Goal: Information Seeking & Learning: Check status

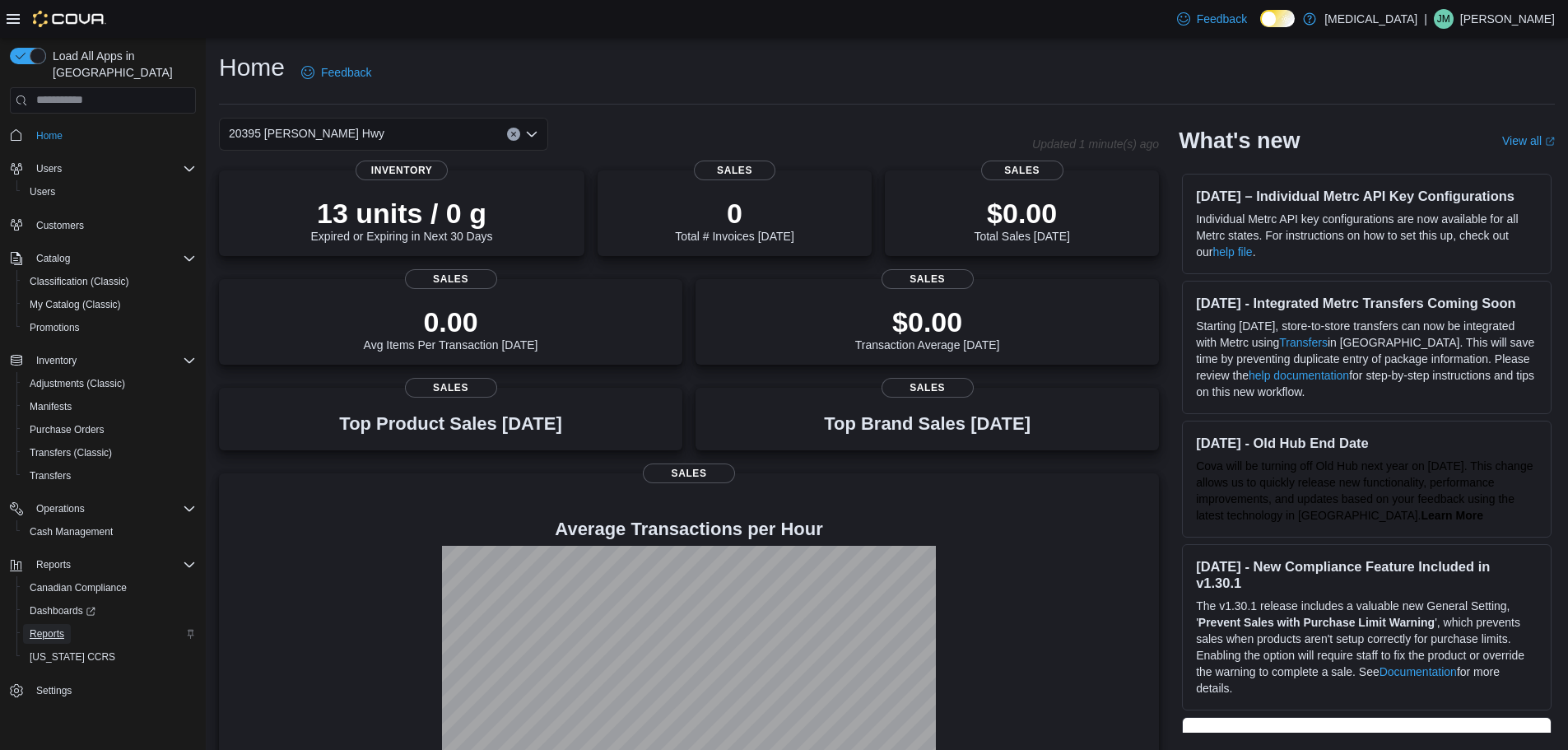
click at [57, 627] on span "Reports" at bounding box center [47, 633] width 35 height 13
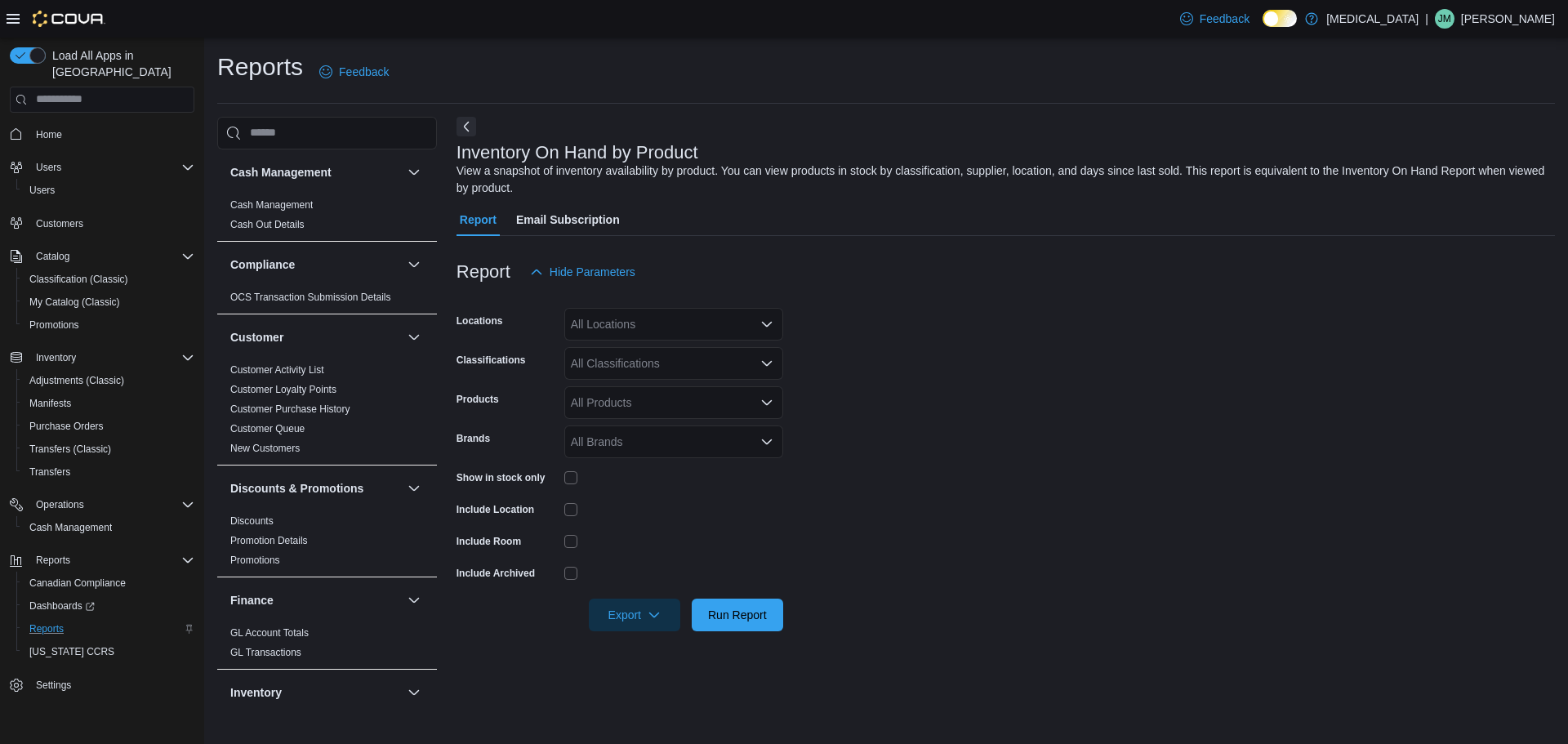
click at [674, 315] on div "All Locations" at bounding box center [673, 324] width 219 height 33
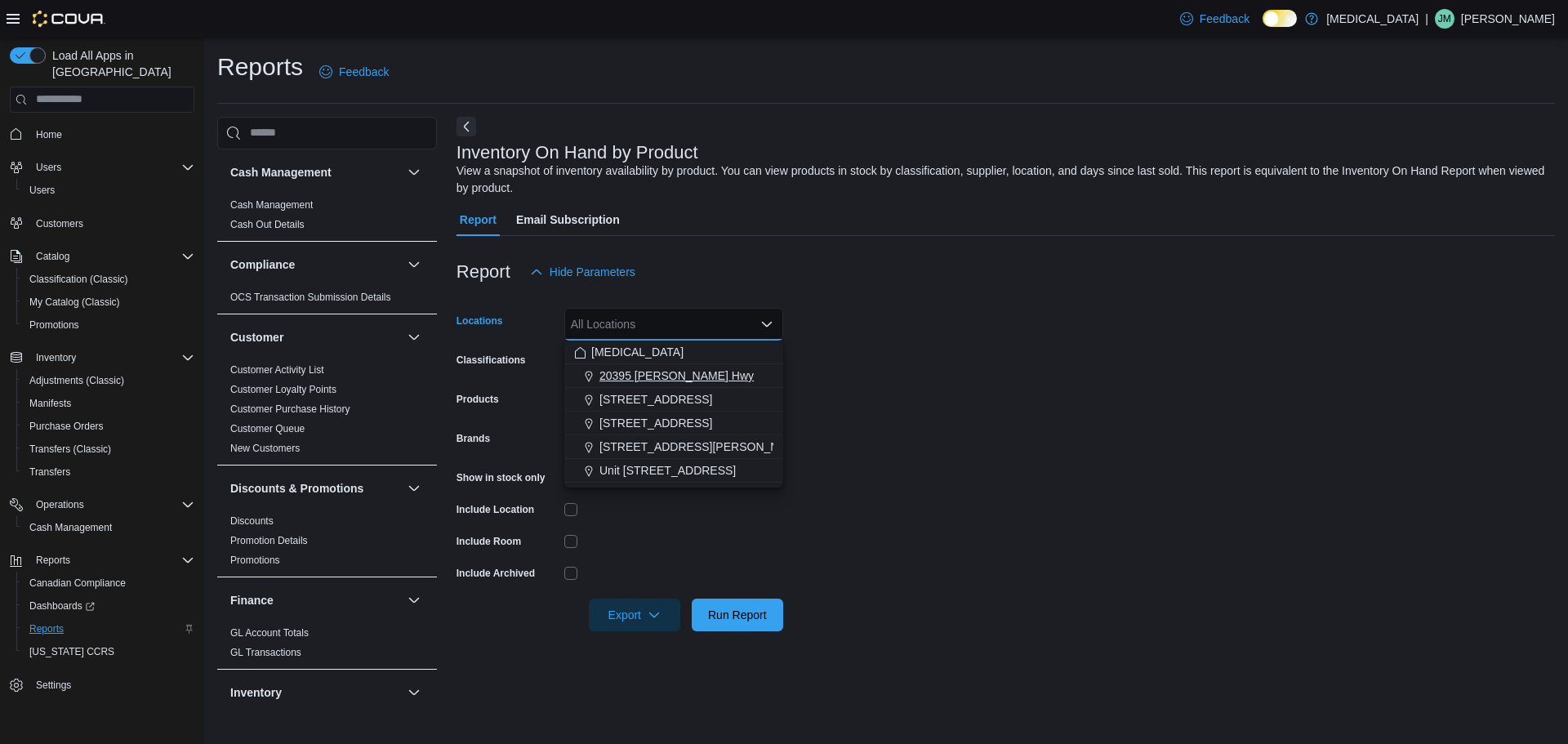
click at [650, 368] on span "20395 Lougheed Hwy" at bounding box center [677, 375] width 154 height 17
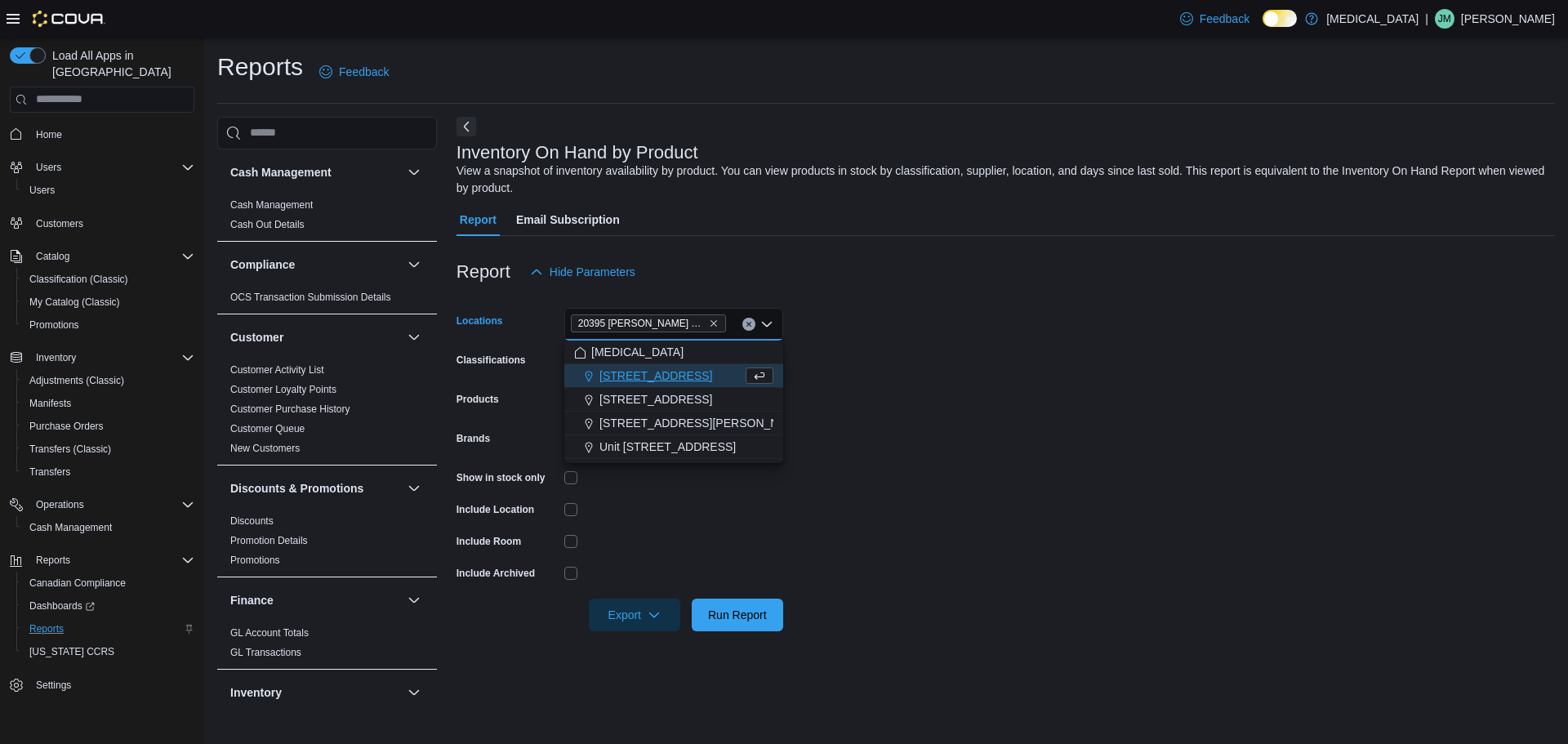
click at [986, 350] on form "Locations 20395 Lougheed Hwy Combo box. Selected. 20395 Lougheed Hwy. Press Bac…" at bounding box center [1006, 459] width 1099 height 343
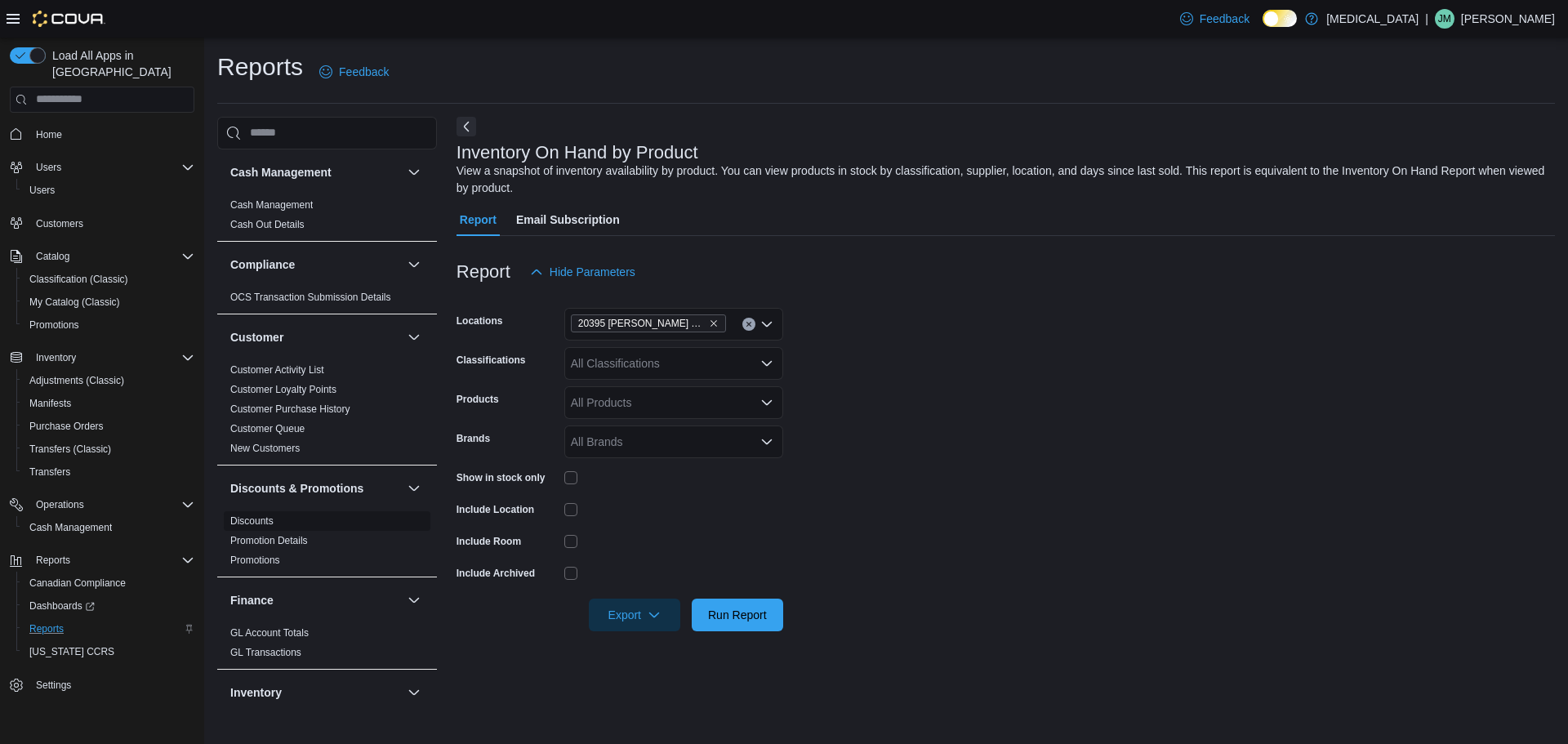
click at [260, 521] on link "Discounts" at bounding box center [252, 521] width 44 height 12
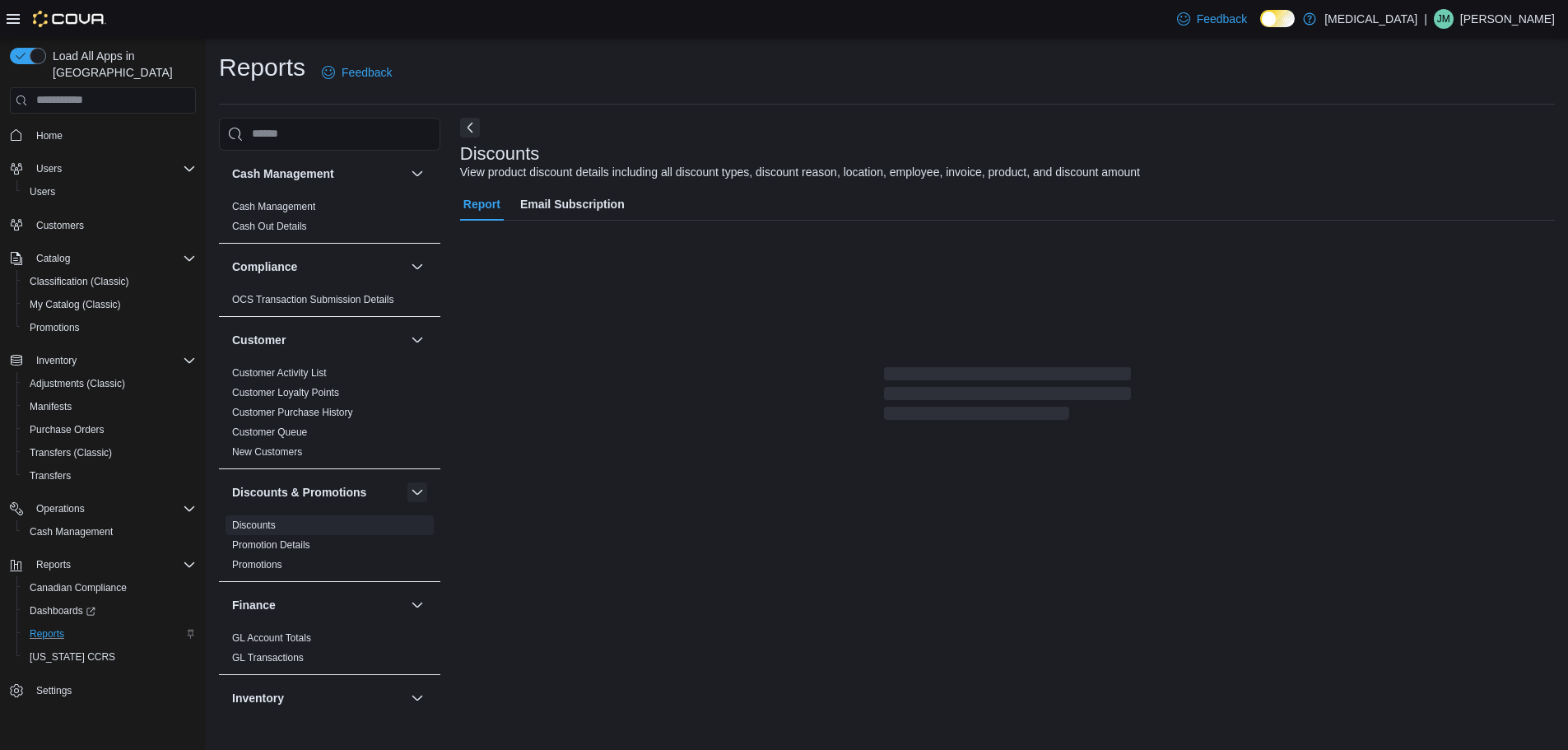
scroll to position [11, 0]
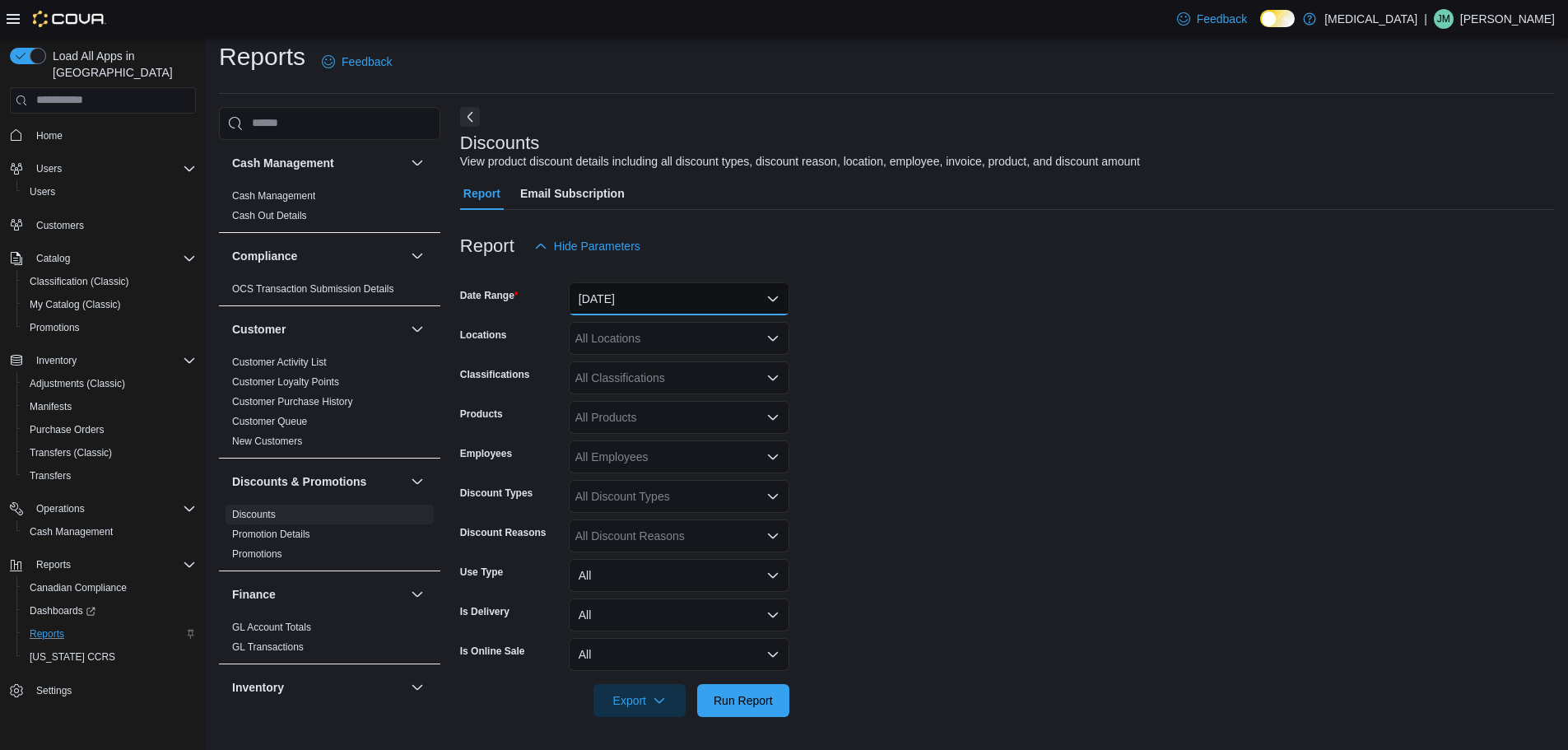
click at [676, 284] on button "Yesterday" at bounding box center [678, 298] width 220 height 33
click at [1041, 275] on div at bounding box center [1006, 272] width 1094 height 20
click at [657, 344] on div "All Locations" at bounding box center [678, 338] width 220 height 33
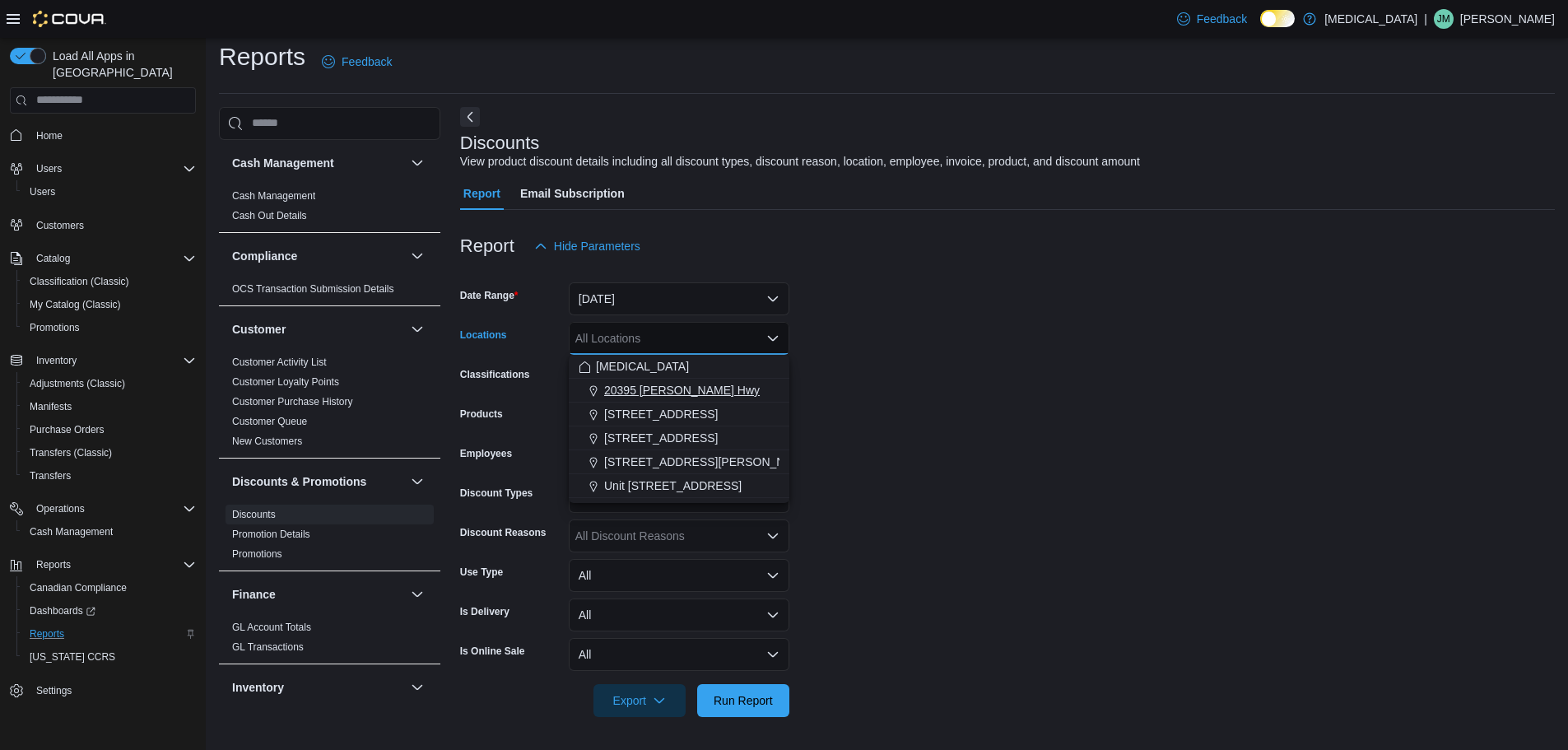
click at [657, 387] on span "20395 Lougheed Hwy" at bounding box center [682, 390] width 156 height 17
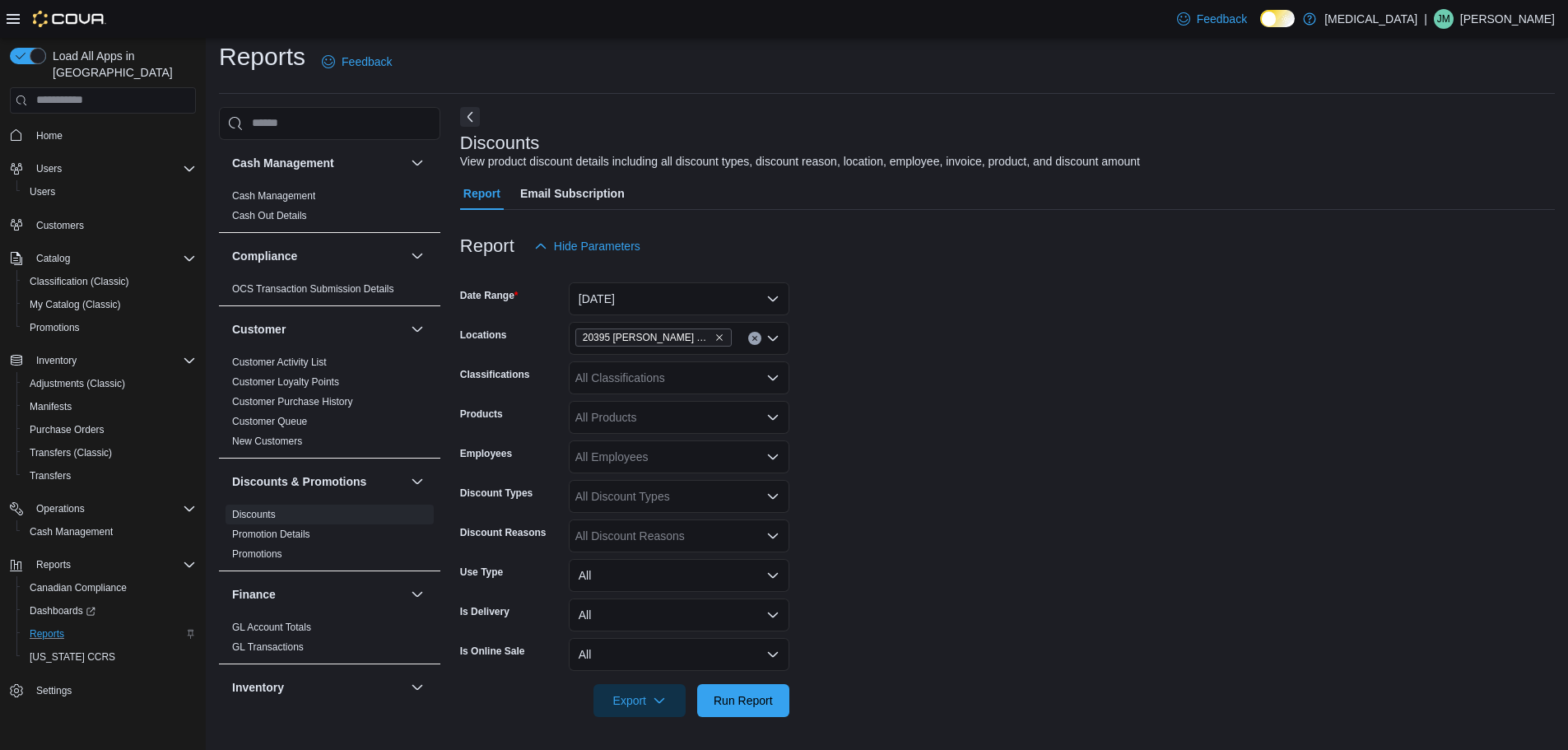
click at [929, 374] on form "Date Range Yesterday Locations 20395 Lougheed Hwy Classifications All Classific…" at bounding box center [1006, 489] width 1094 height 454
click at [783, 690] on button "Run Report" at bounding box center [743, 699] width 92 height 33
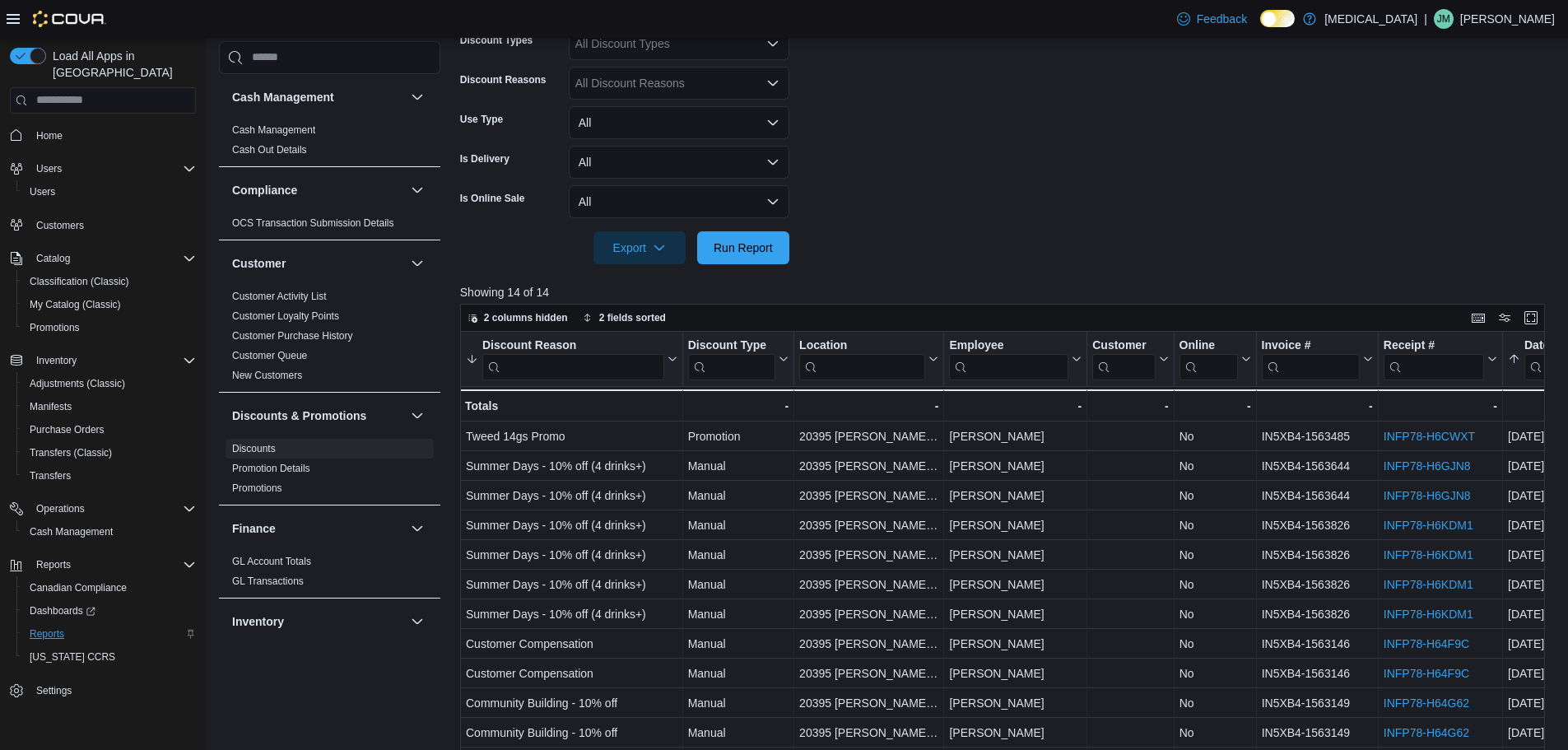
scroll to position [505, 0]
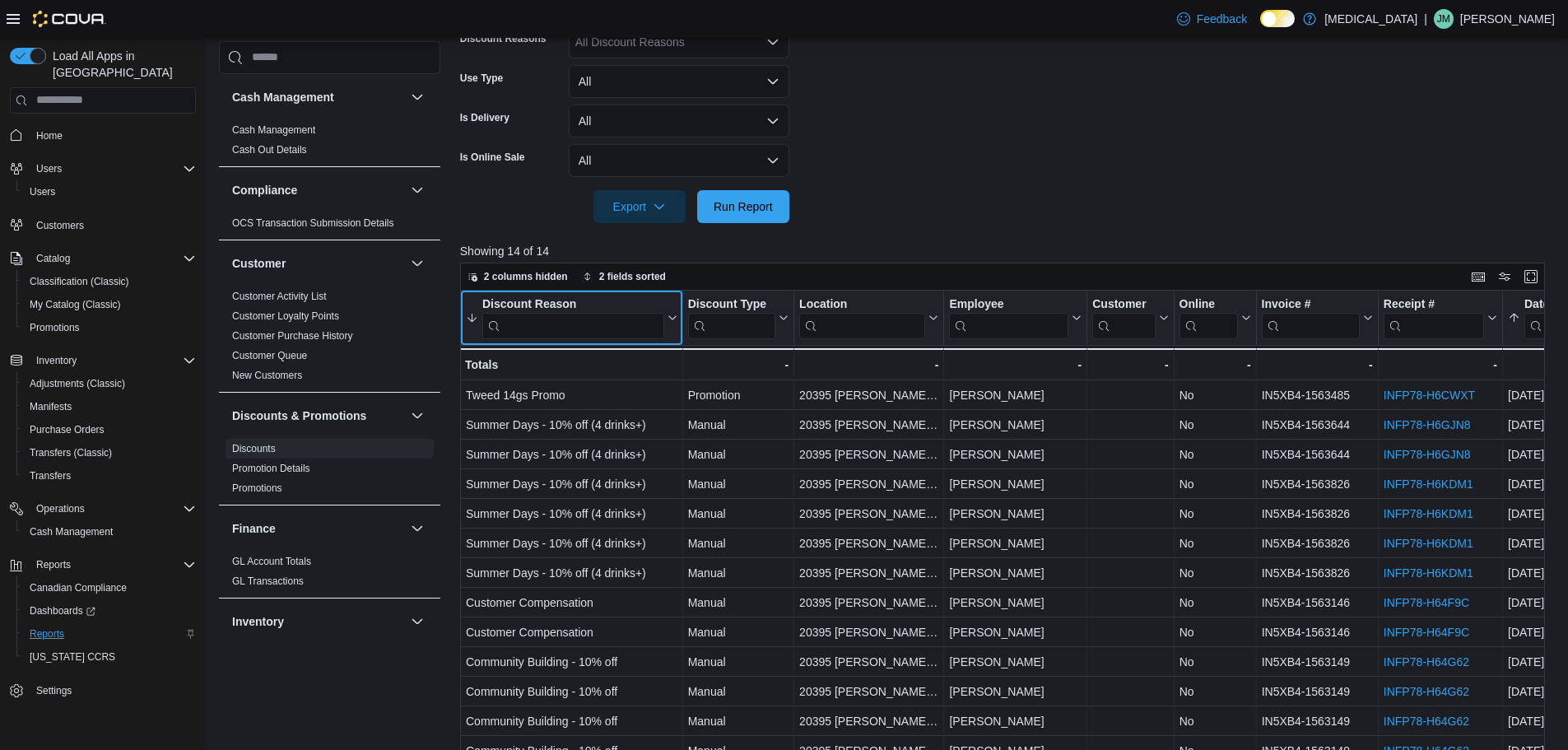
click at [626, 331] on input "search" at bounding box center [573, 325] width 182 height 26
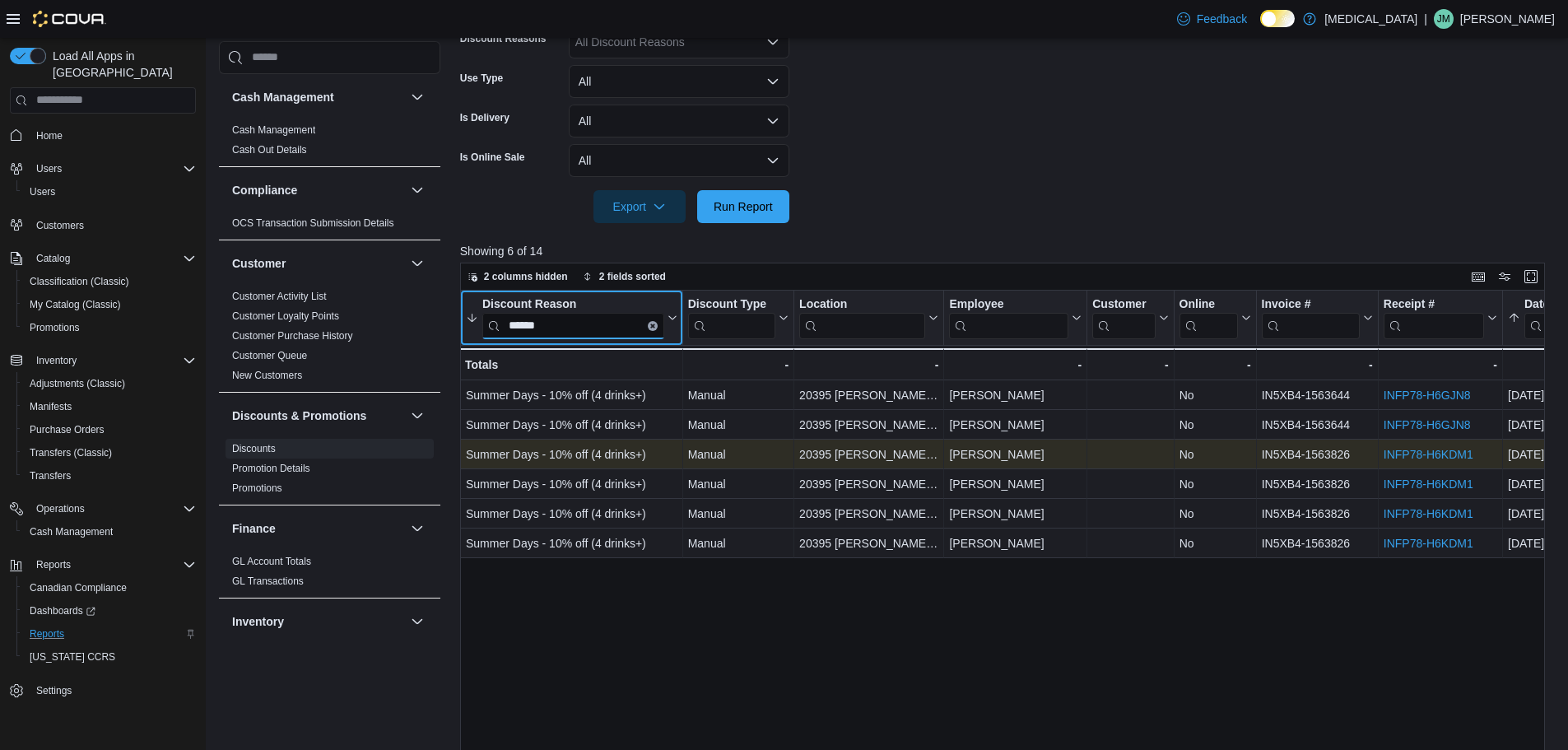
type input "******"
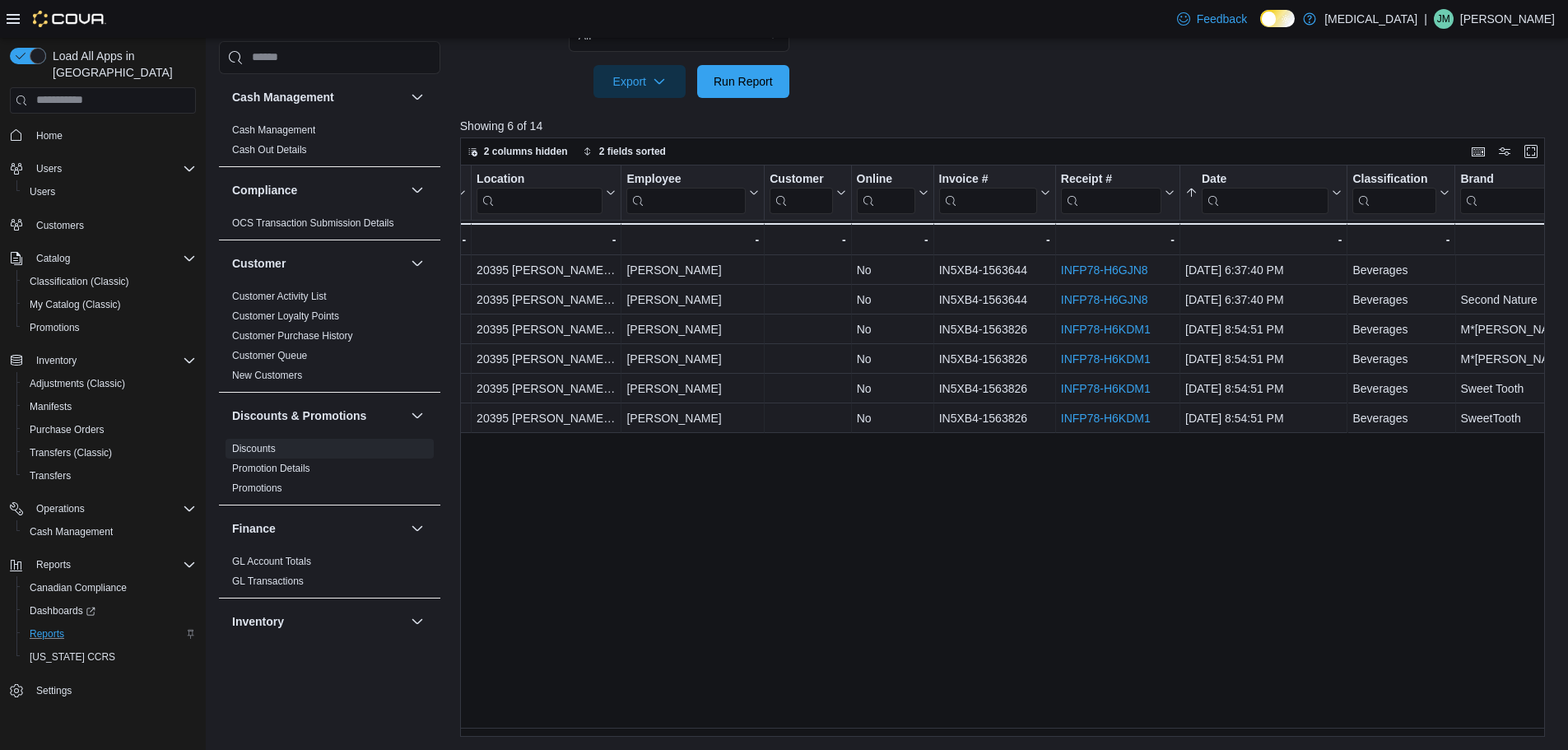
scroll to position [0, 0]
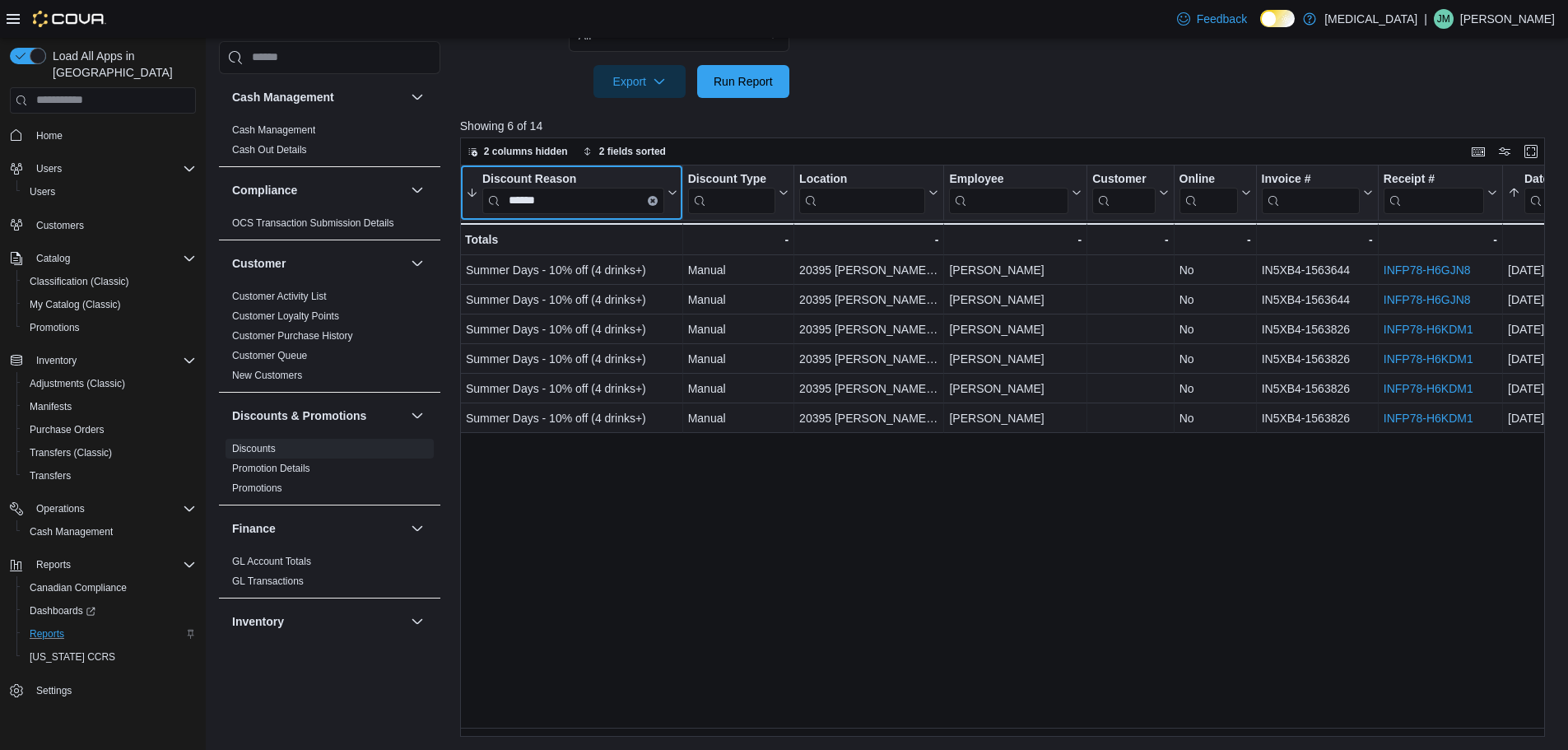
click at [651, 196] on button "Clear input" at bounding box center [651, 200] width 10 height 10
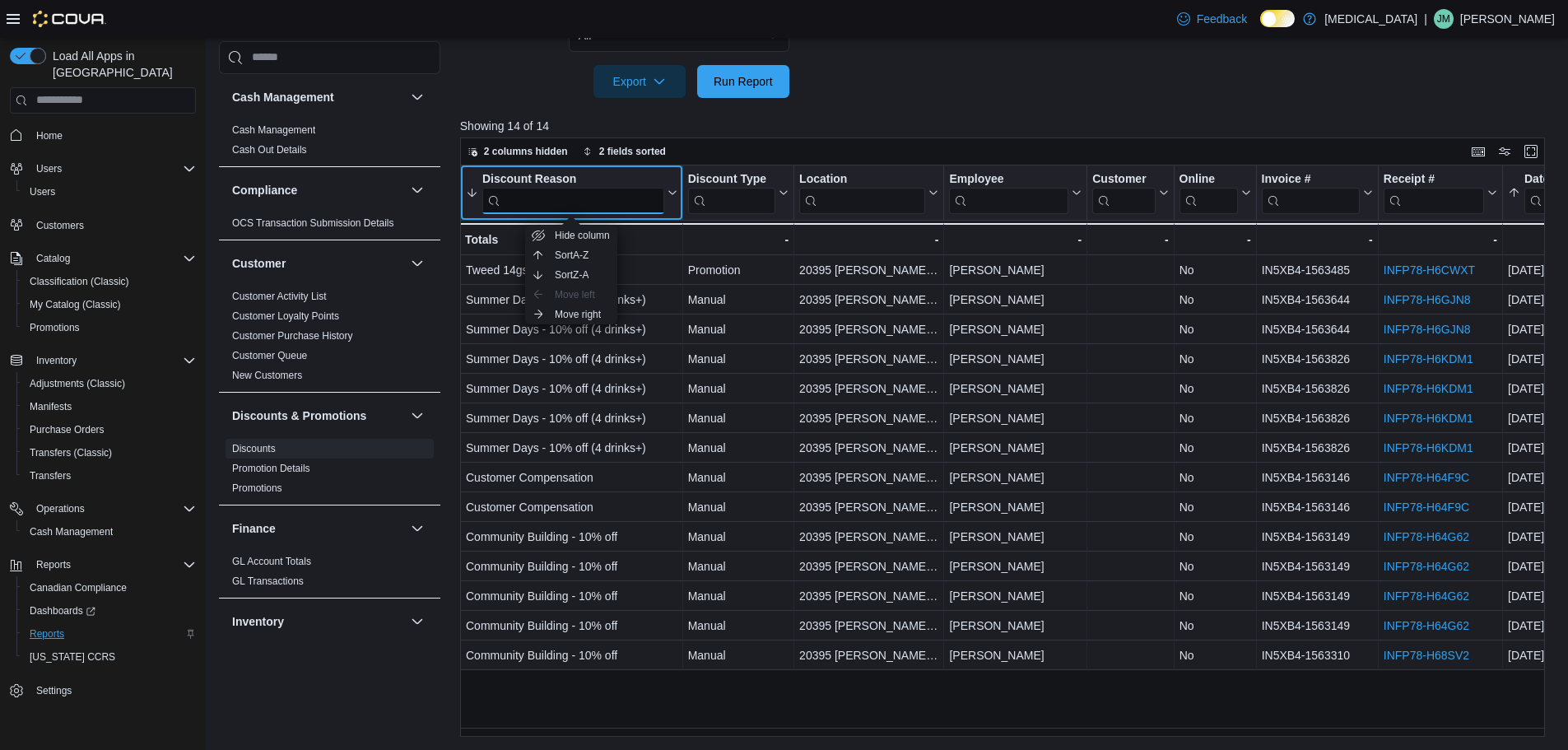
click at [587, 205] on input "search" at bounding box center [573, 199] width 182 height 26
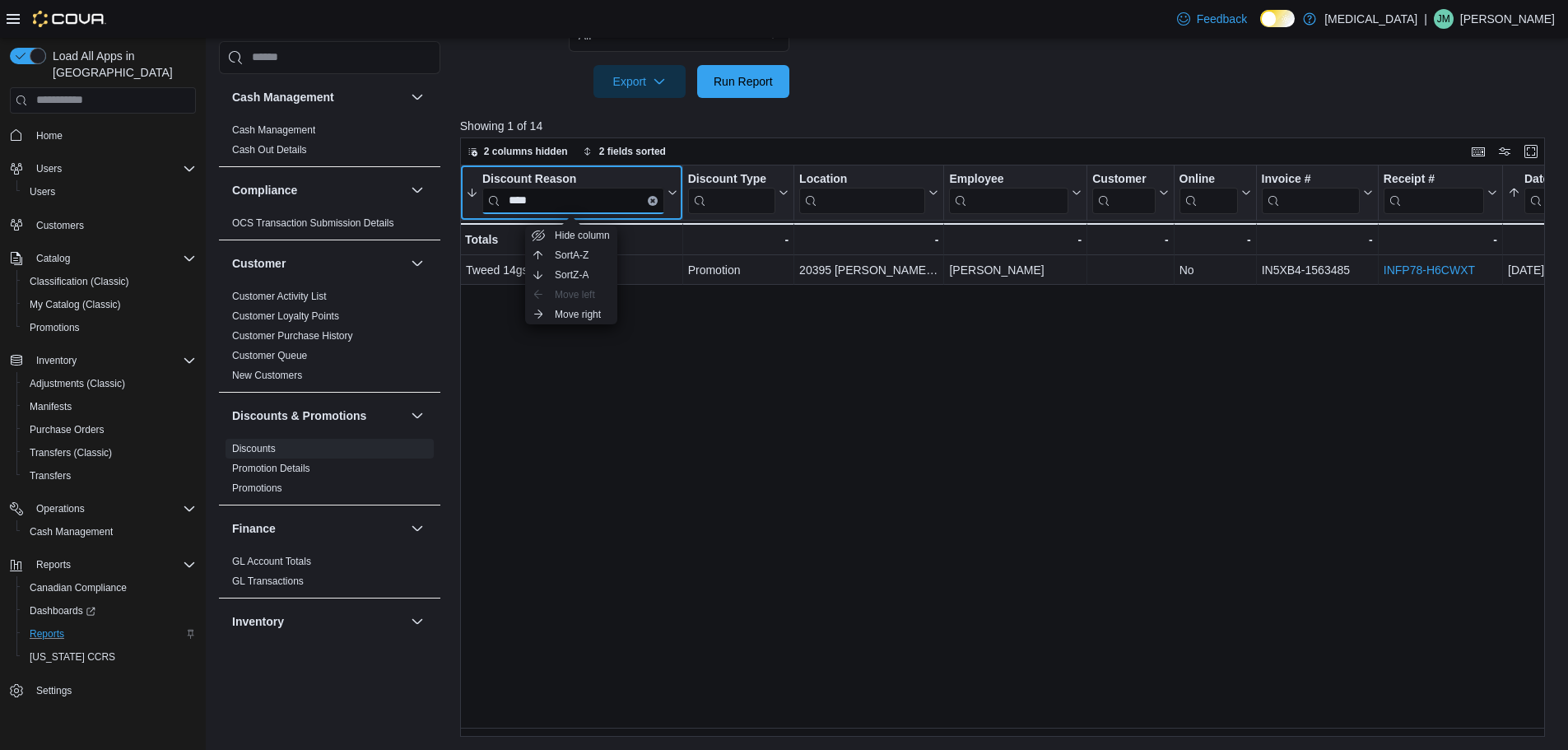
type input "****"
click at [651, 196] on button "Clear input" at bounding box center [651, 200] width 10 height 10
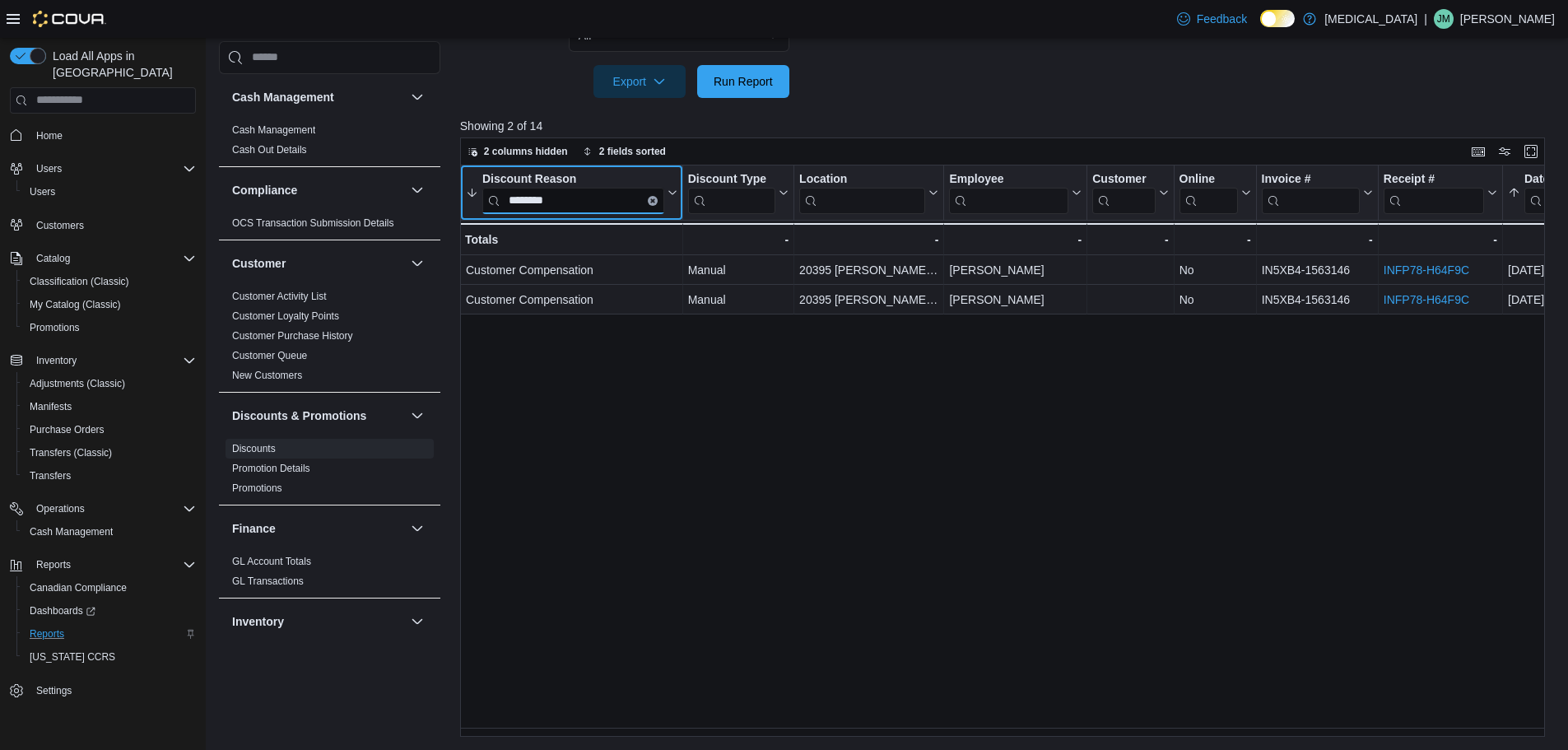
type input "********"
click at [654, 201] on icon "Clear input" at bounding box center [652, 199] width 3 height 3
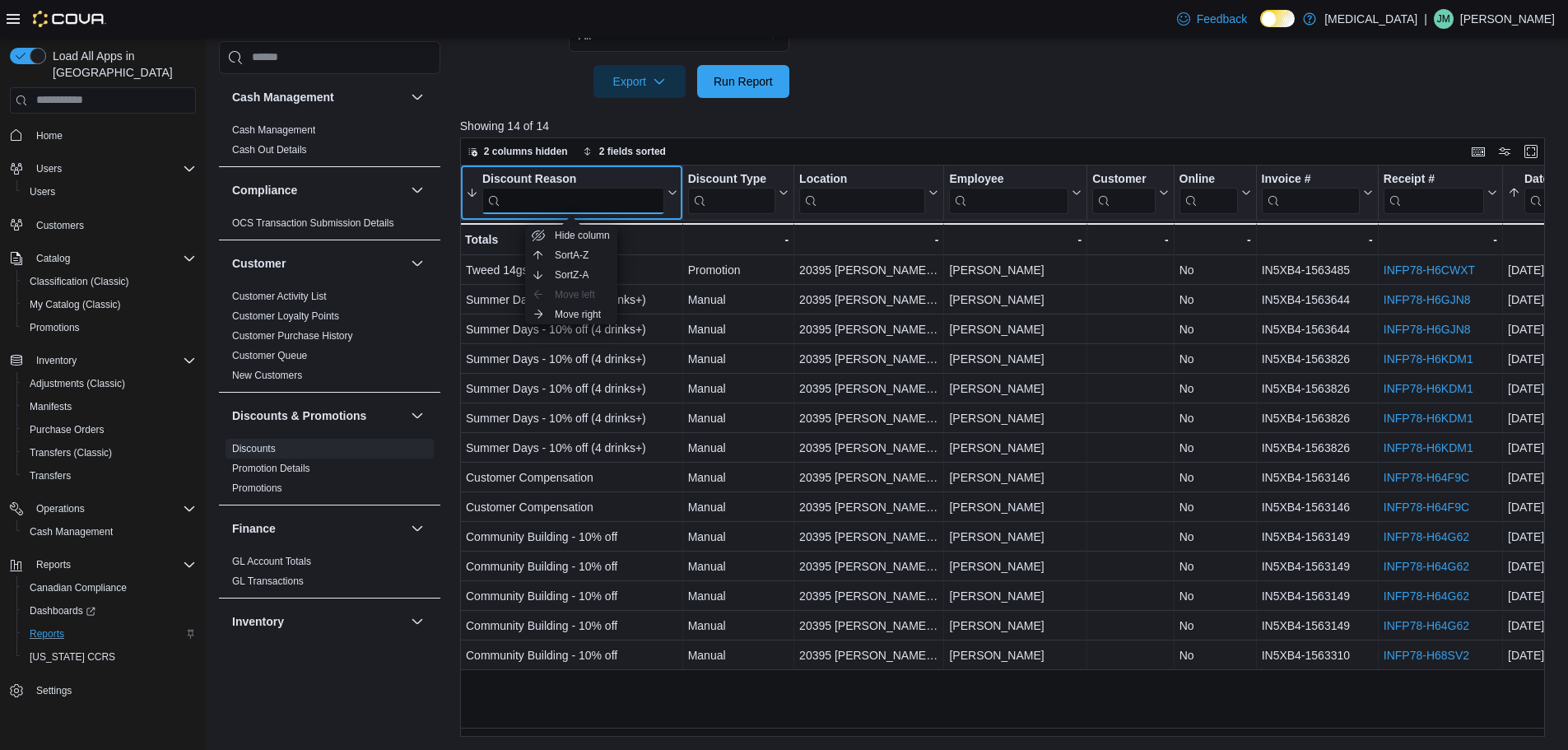
click at [619, 200] on input "search" at bounding box center [573, 199] width 182 height 26
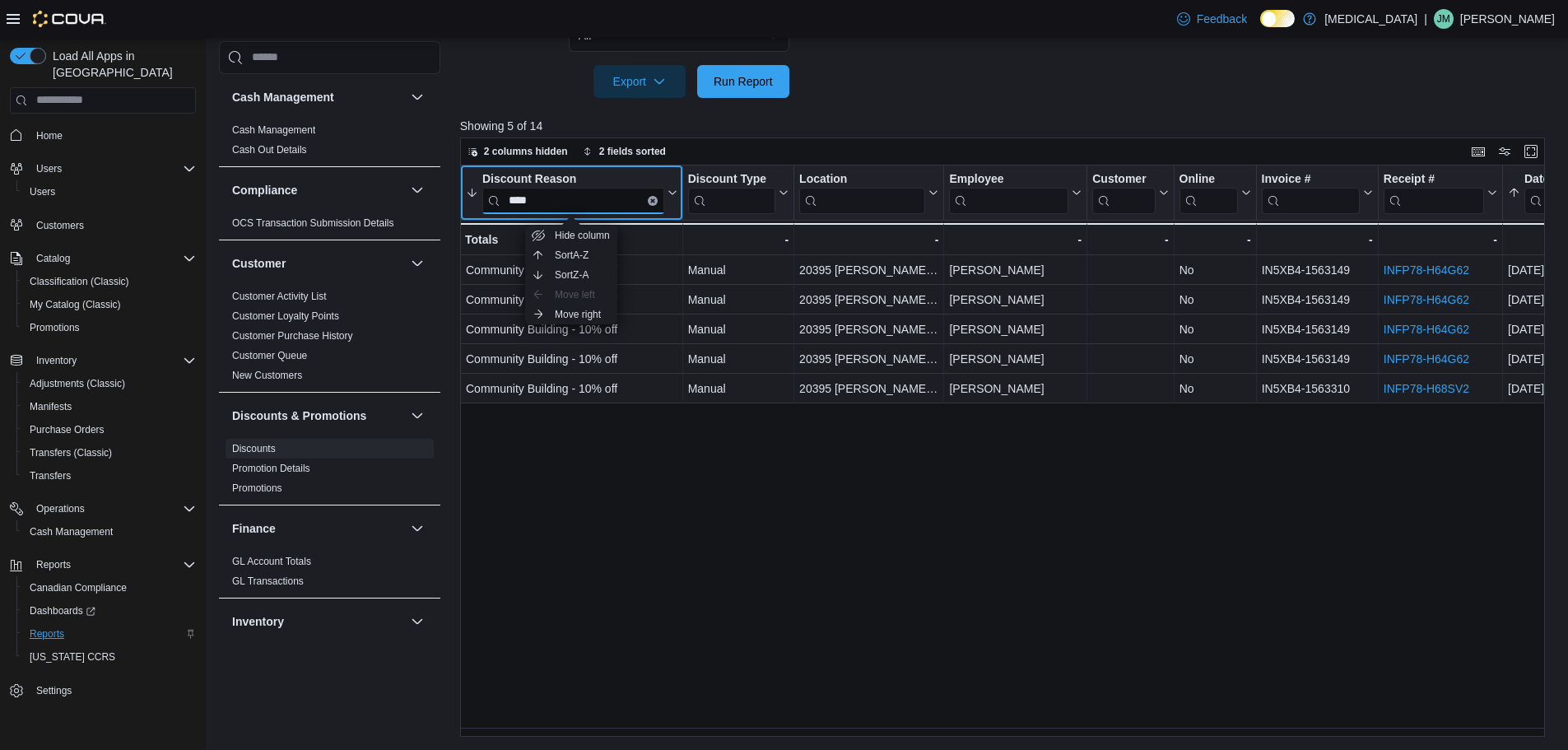
type input "****"
click at [650, 195] on button "Clear input" at bounding box center [651, 200] width 10 height 10
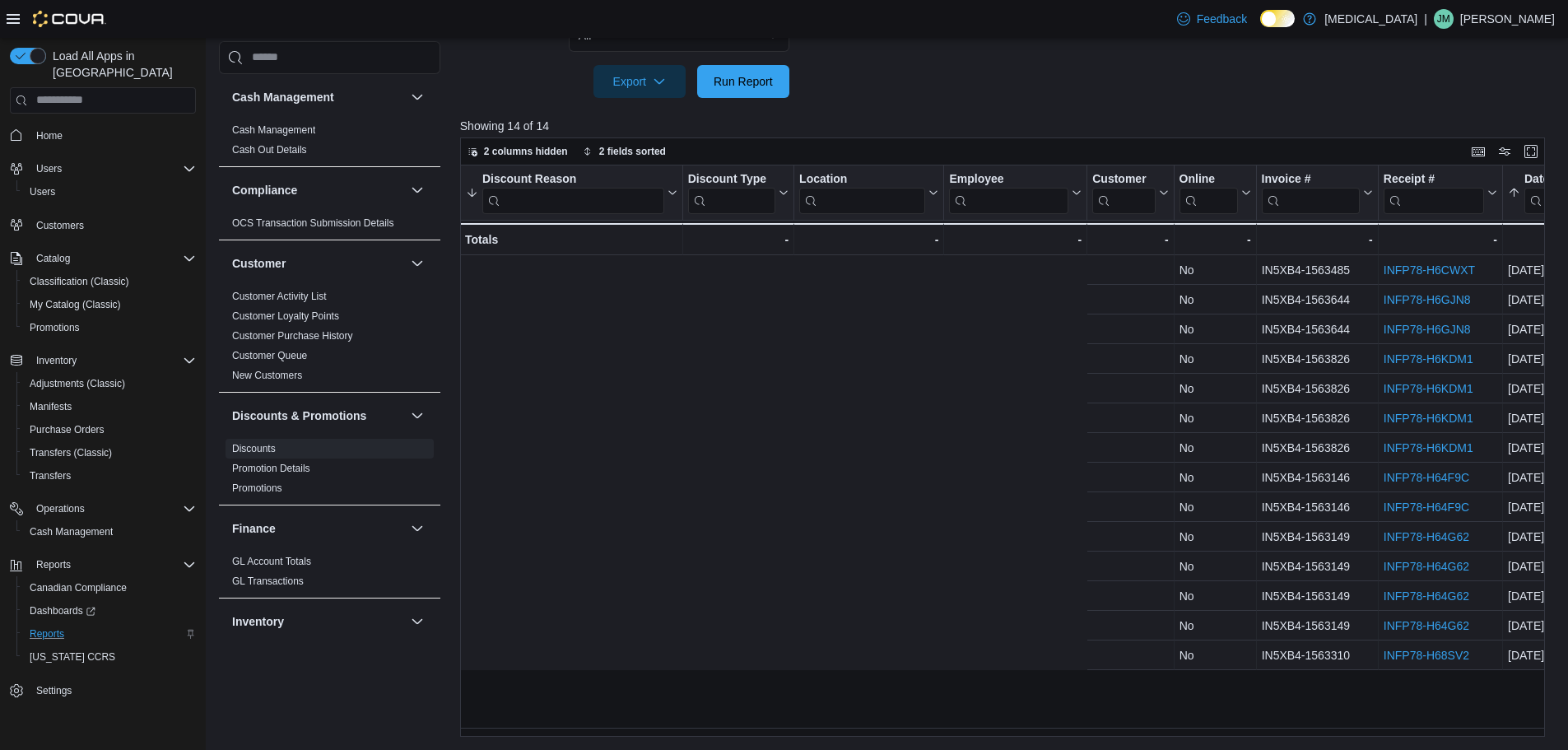
scroll to position [0, 1197]
